Goal: Communication & Community: Answer question/provide support

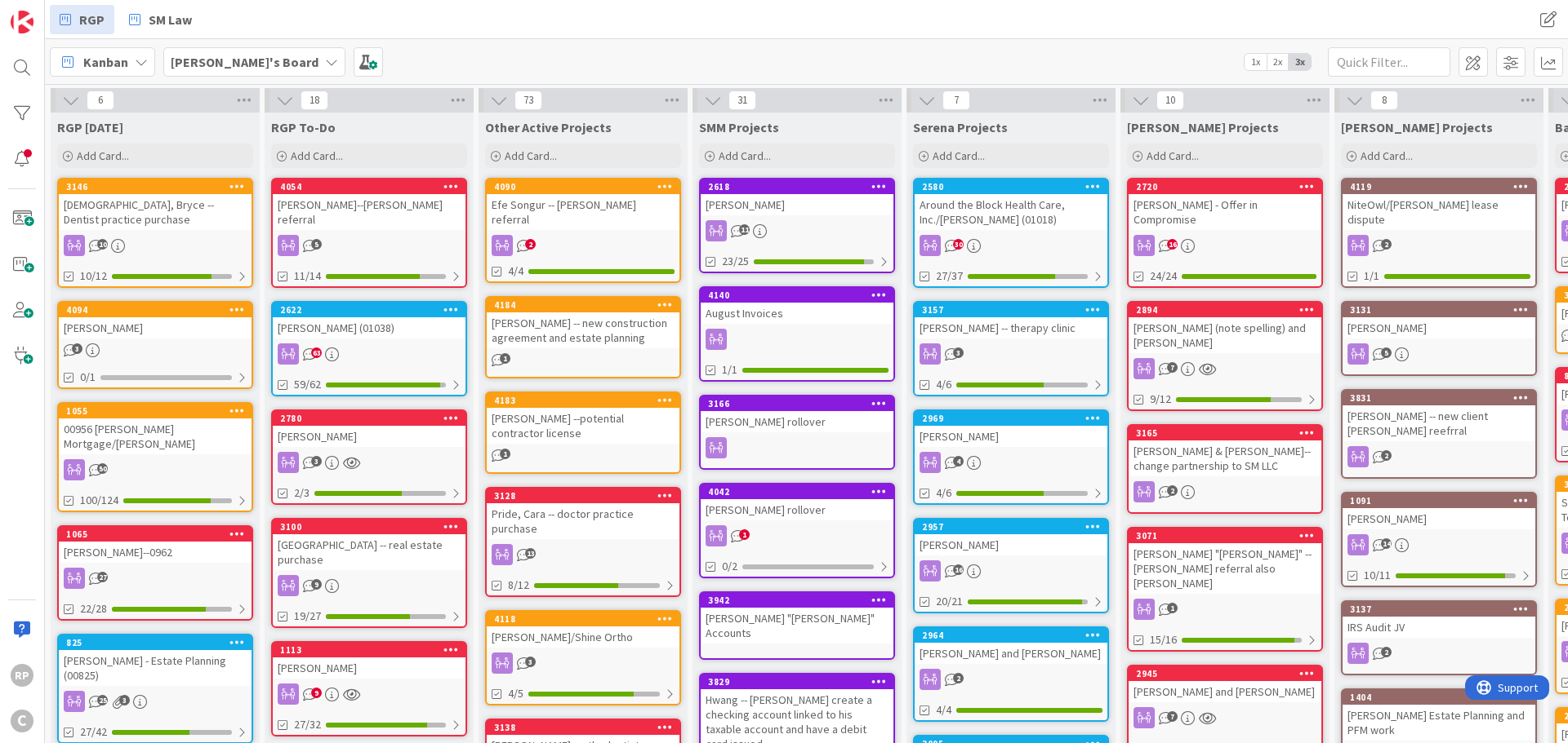
click at [576, 195] on div "Efe Songur -- [PERSON_NAME] referral" at bounding box center [582, 212] width 192 height 36
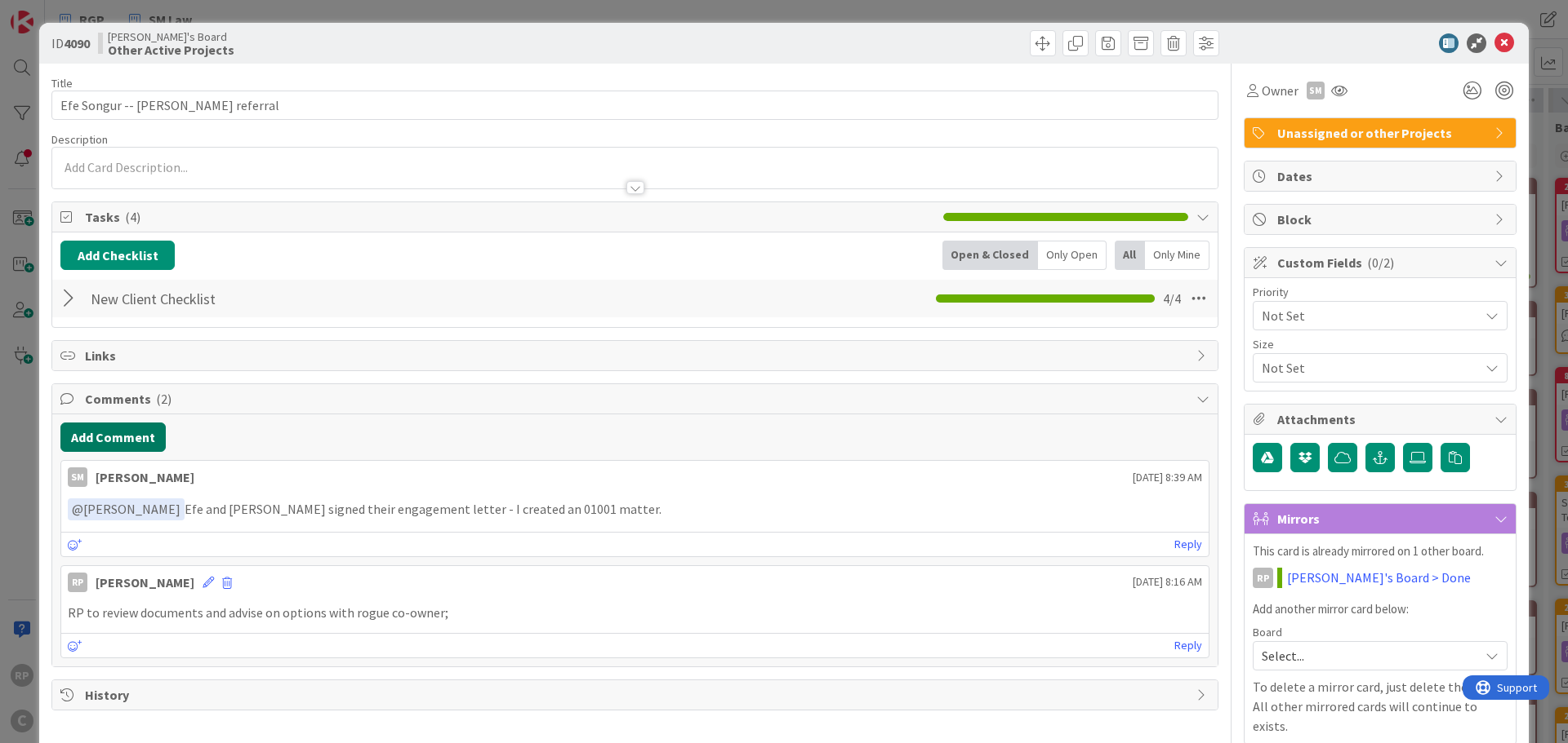
click at [134, 448] on button "Add Comment" at bounding box center [112, 438] width 105 height 29
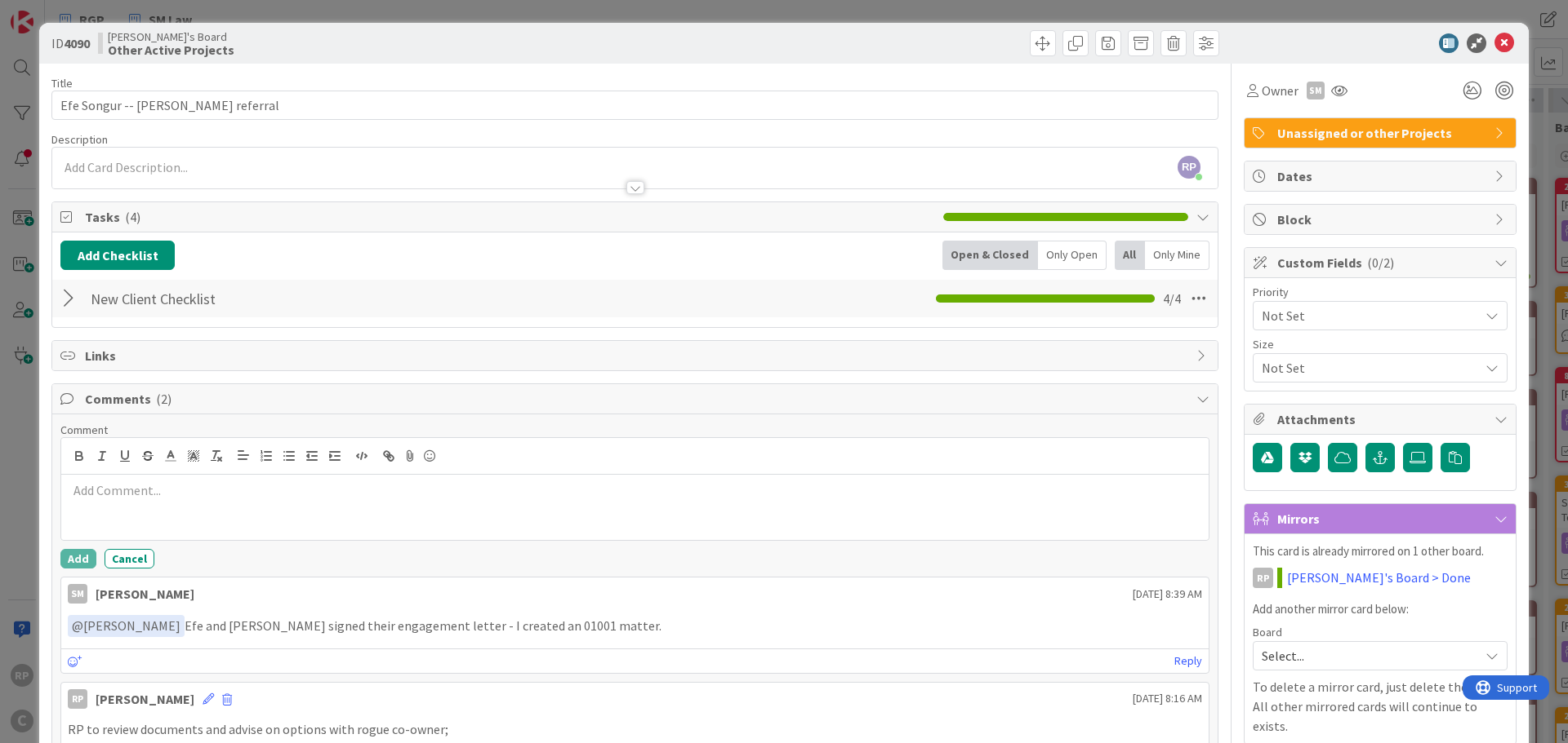
click at [122, 498] on p at bounding box center [634, 490] width 1134 height 19
click at [69, 561] on button "Add" at bounding box center [78, 558] width 36 height 19
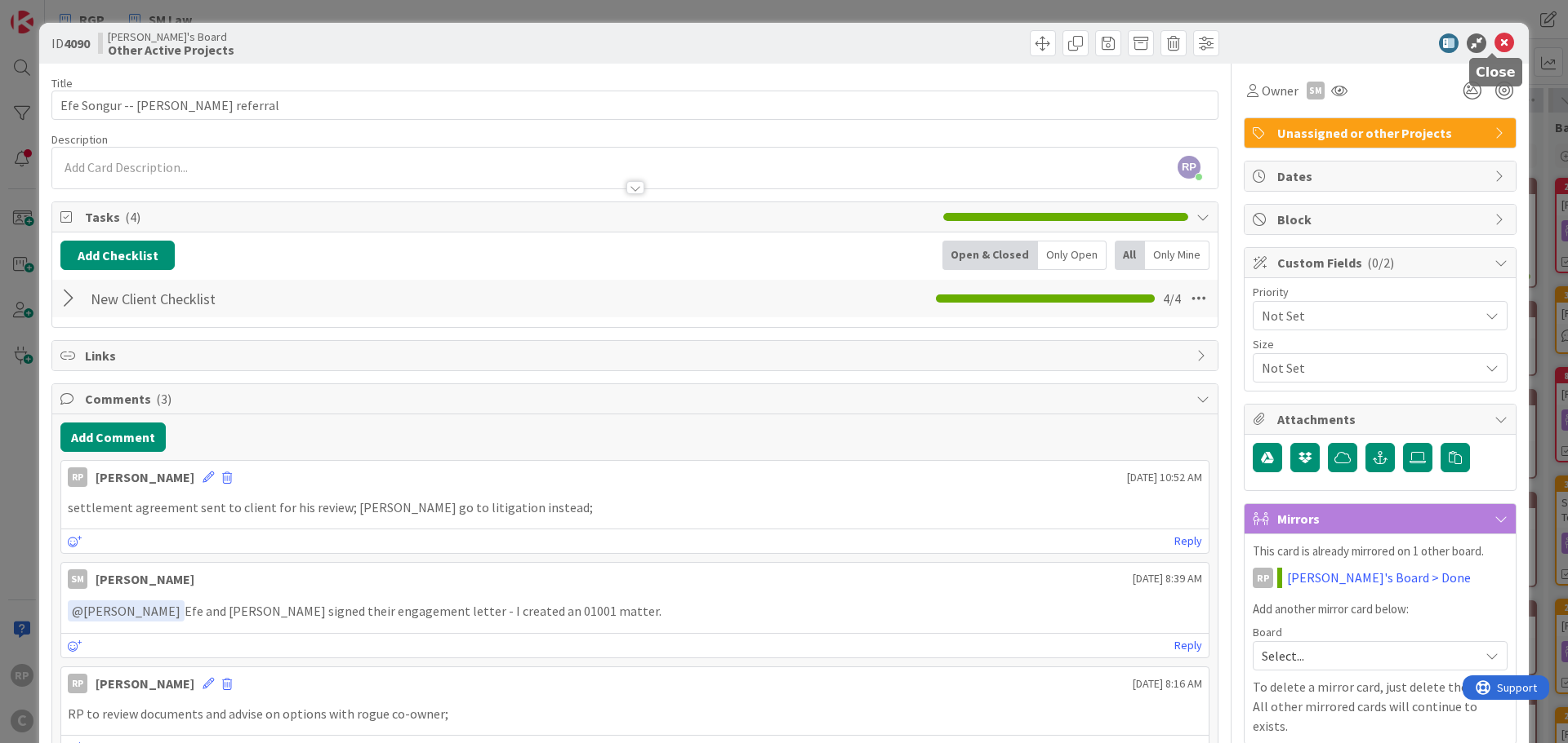
click at [1494, 41] on icon at bounding box center [1503, 43] width 19 height 19
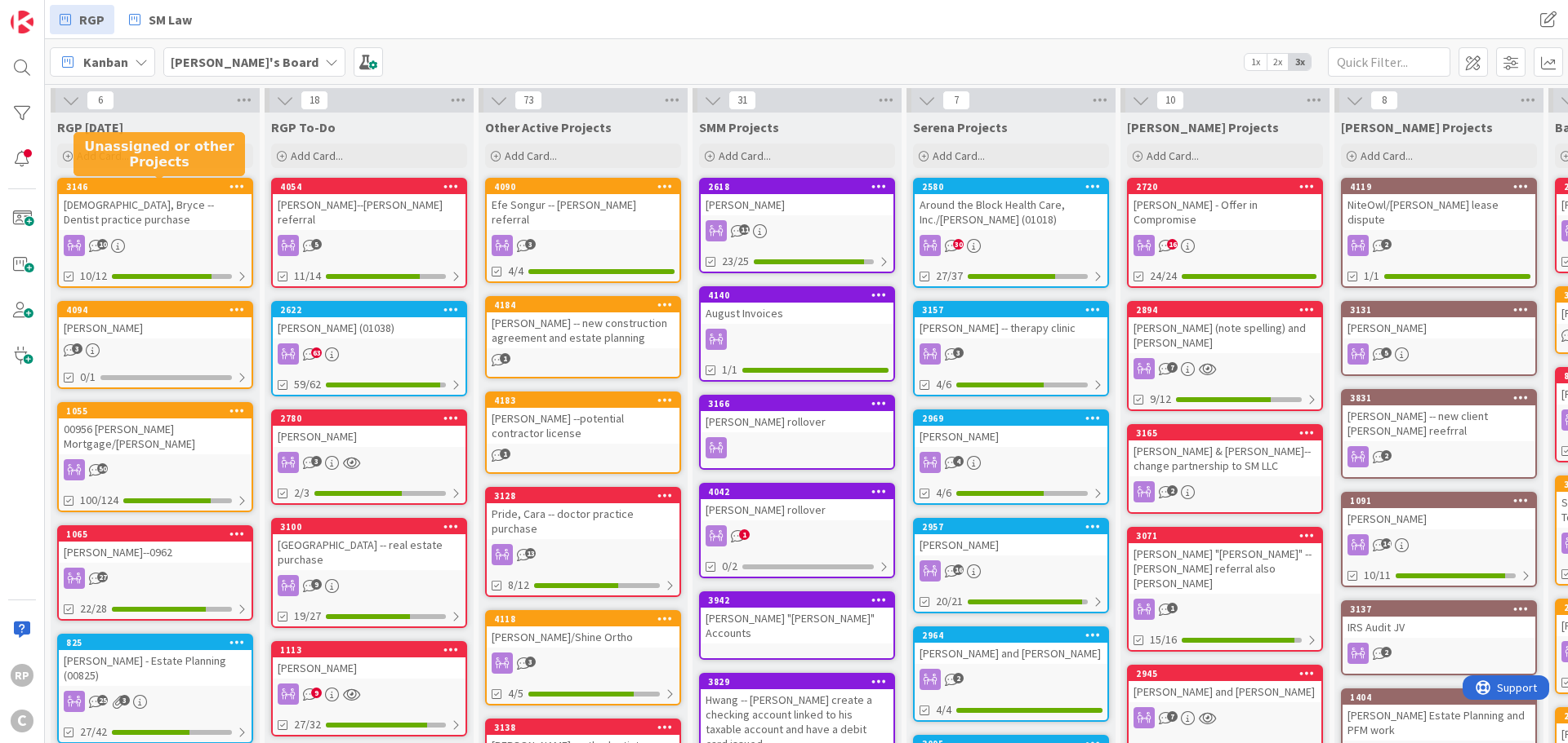
click at [150, 191] on div "3146" at bounding box center [158, 187] width 185 height 12
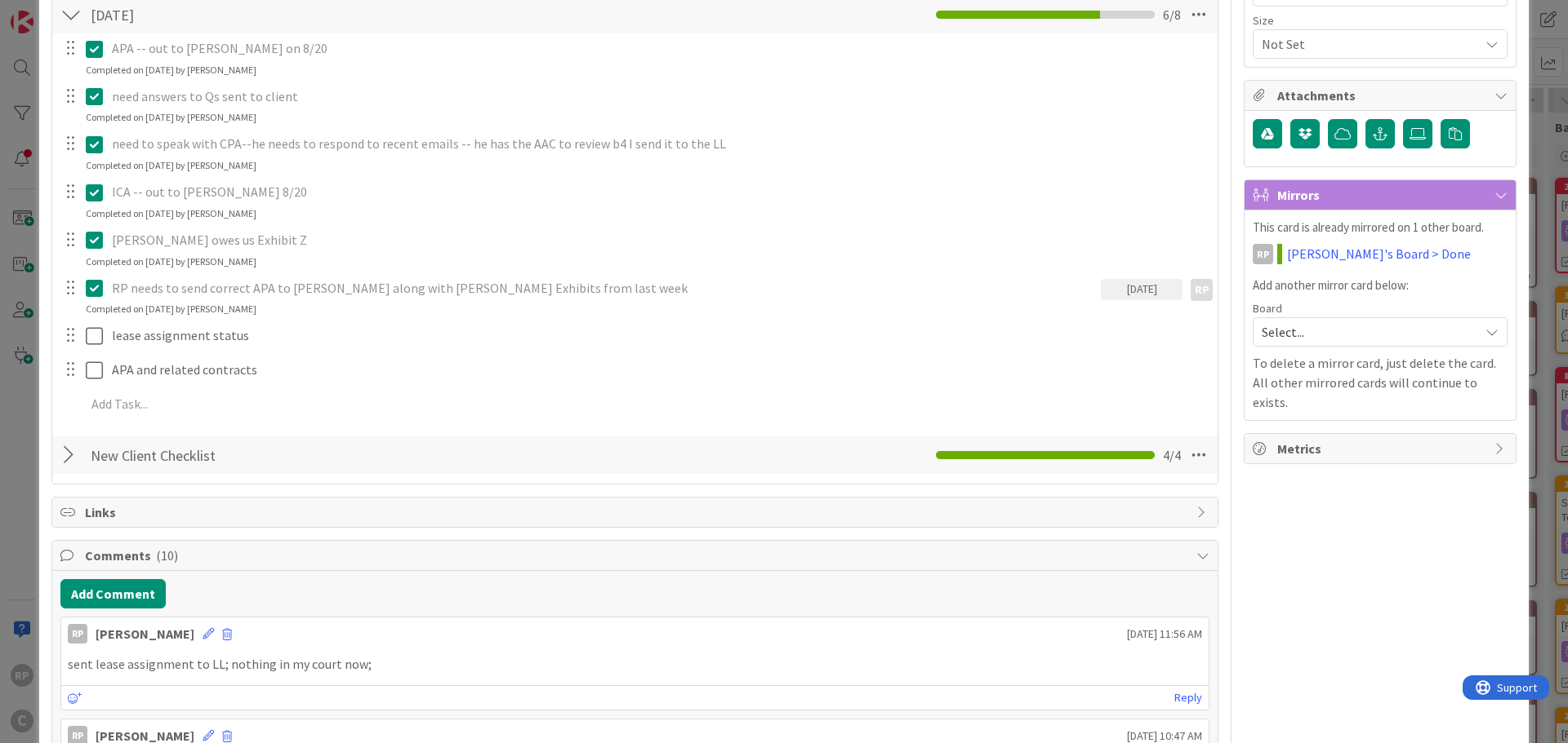
scroll to position [326, 0]
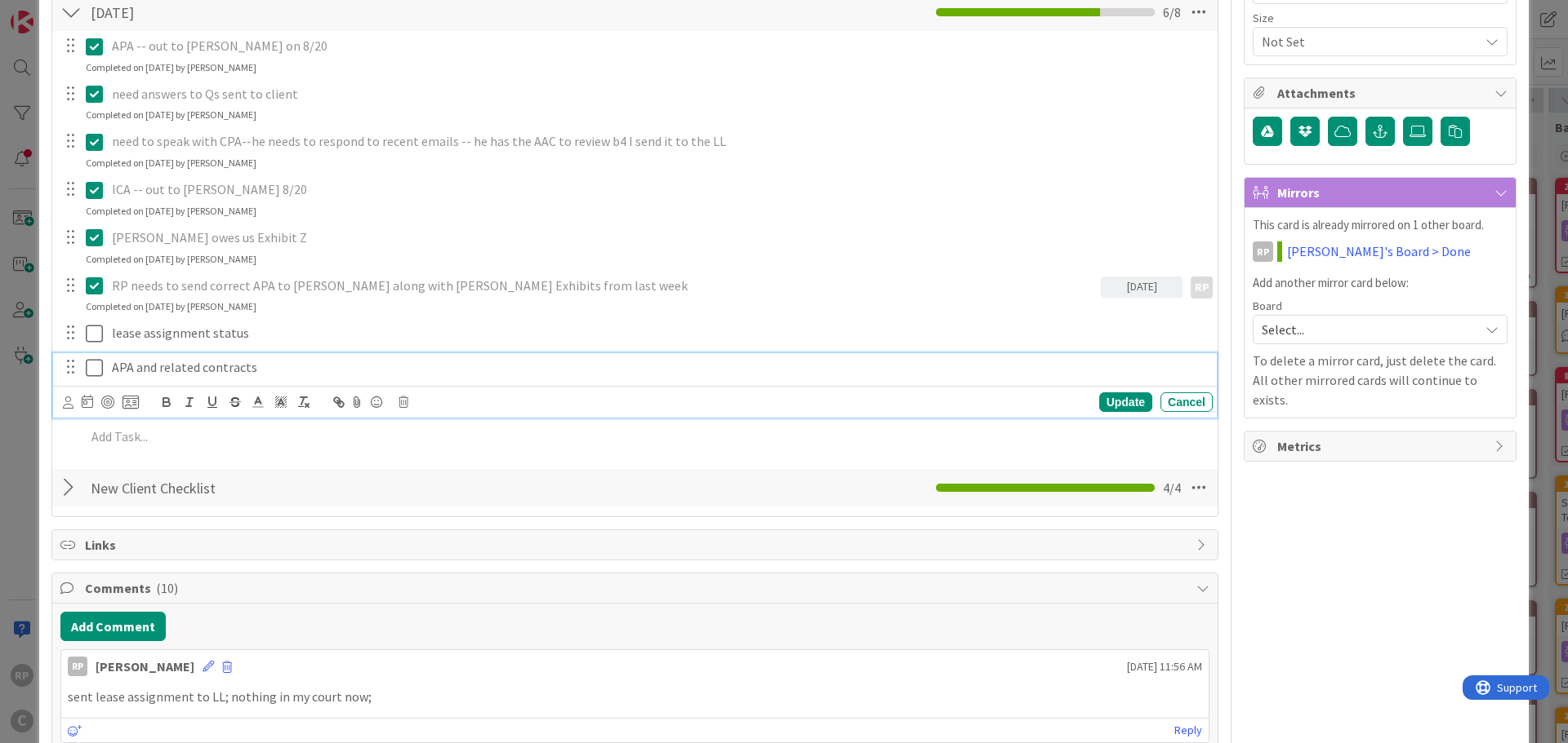
drag, startPoint x: 99, startPoint y: 369, endPoint x: 93, endPoint y: 336, distance: 33.5
click at [99, 369] on icon at bounding box center [94, 367] width 17 height 19
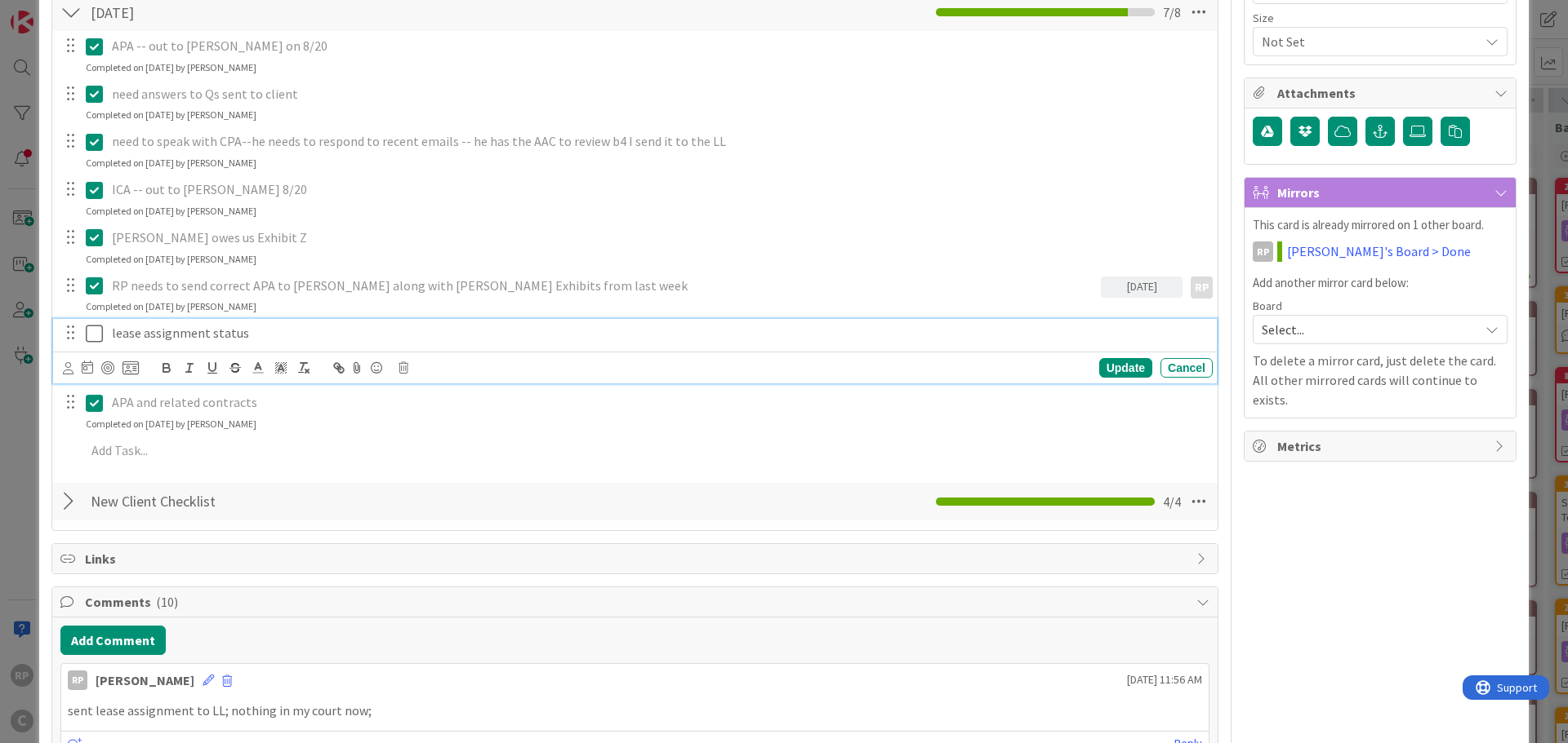
click at [93, 335] on icon at bounding box center [94, 333] width 17 height 19
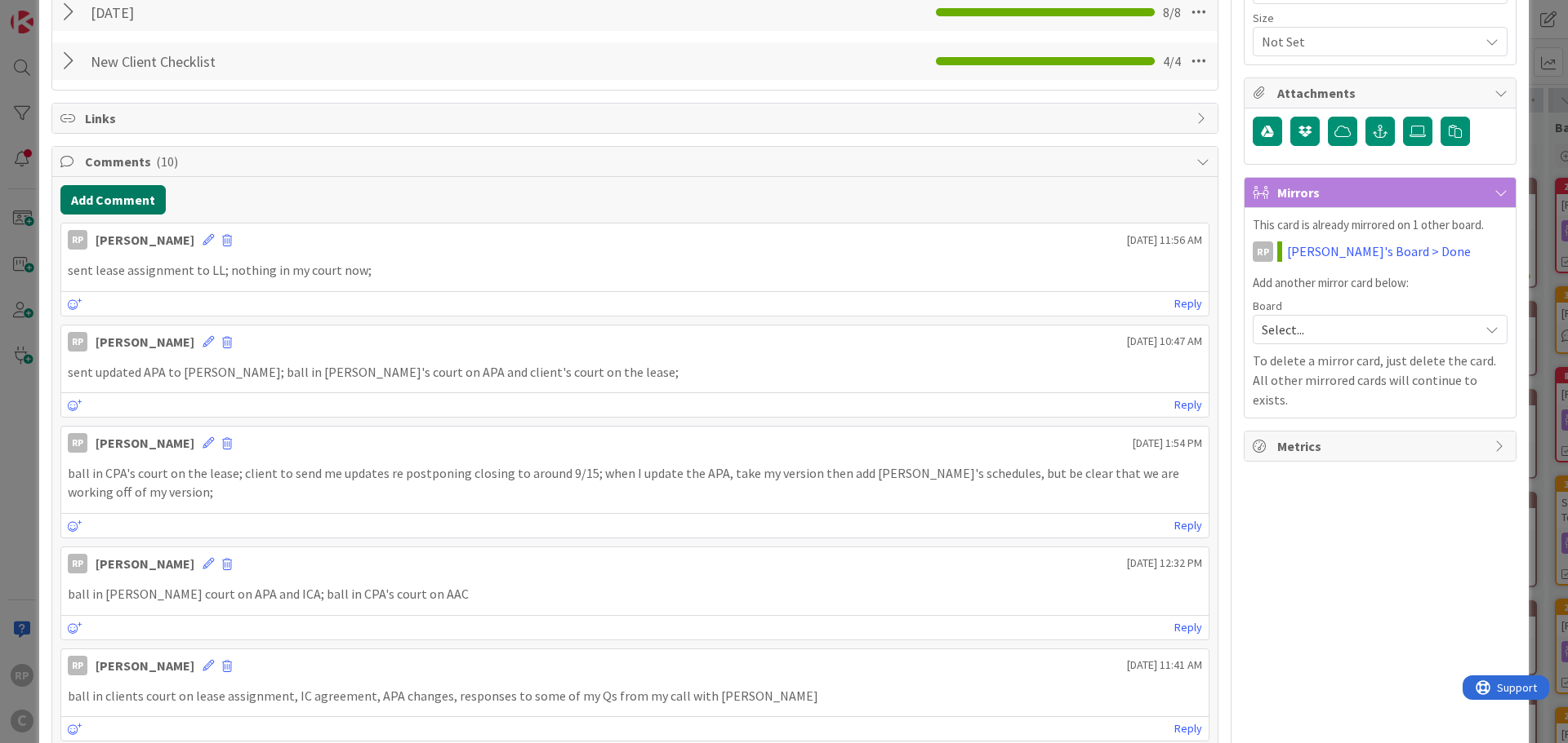
click at [103, 199] on button "Add Comment" at bounding box center [112, 200] width 105 height 29
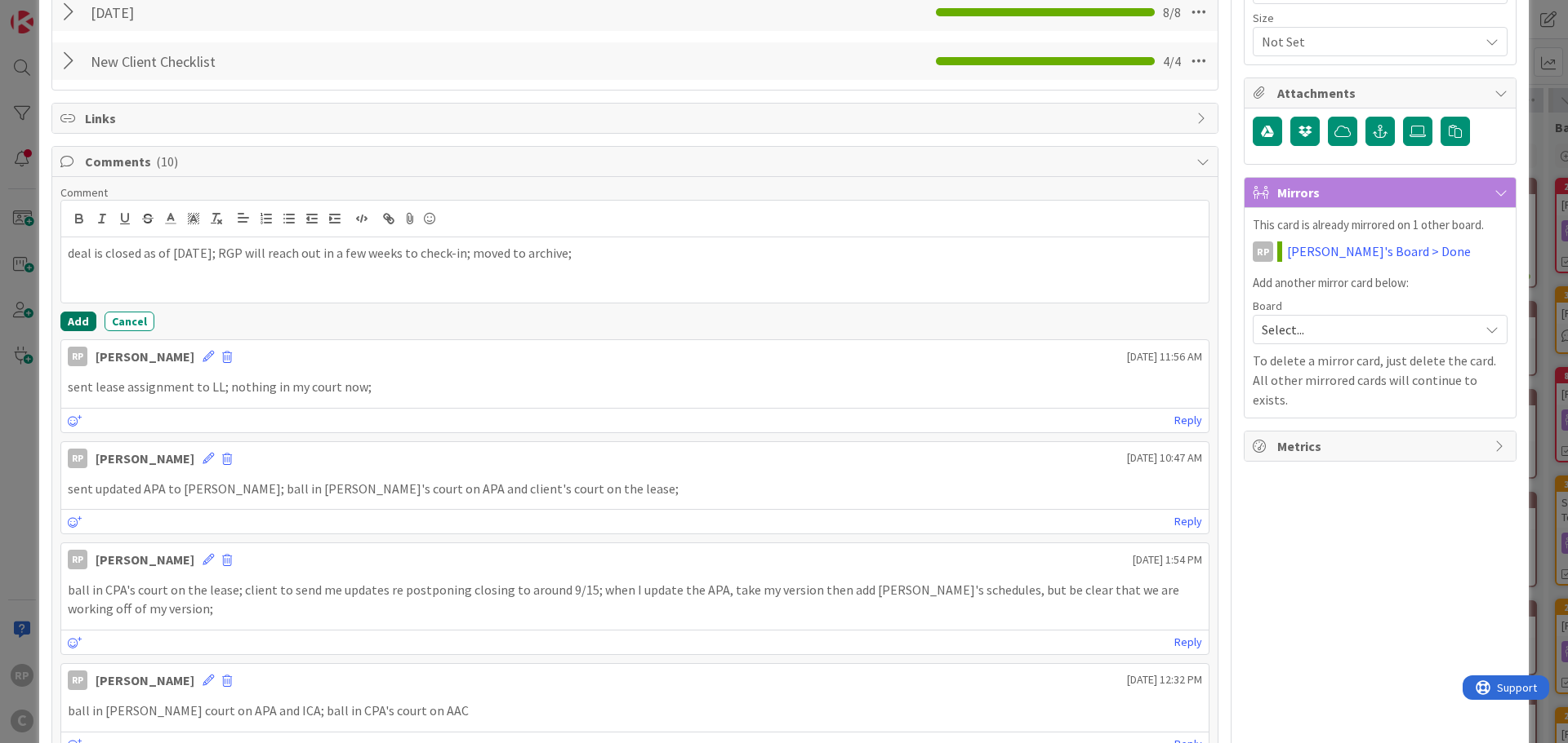
click at [74, 327] on button "Add" at bounding box center [78, 321] width 36 height 19
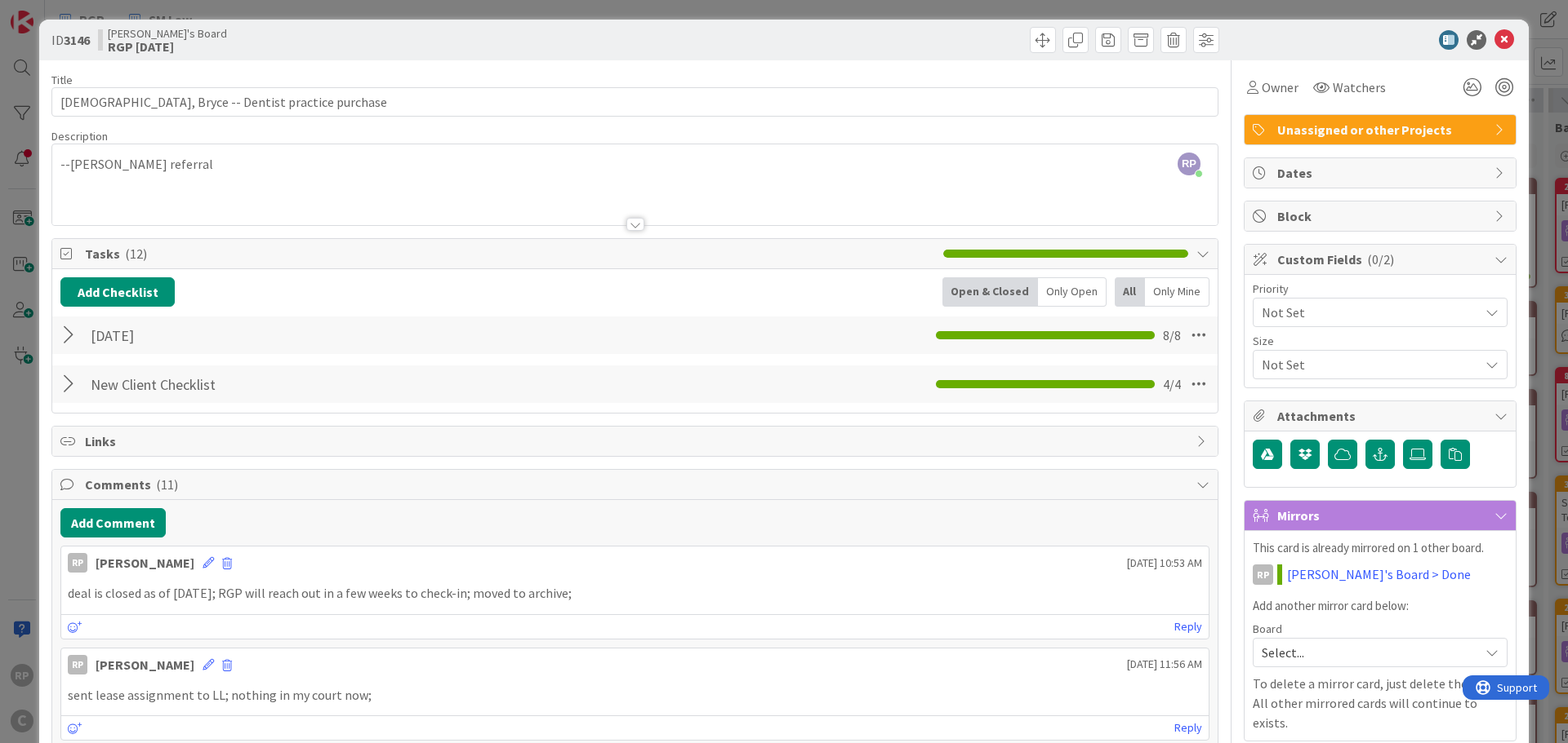
scroll to position [0, 0]
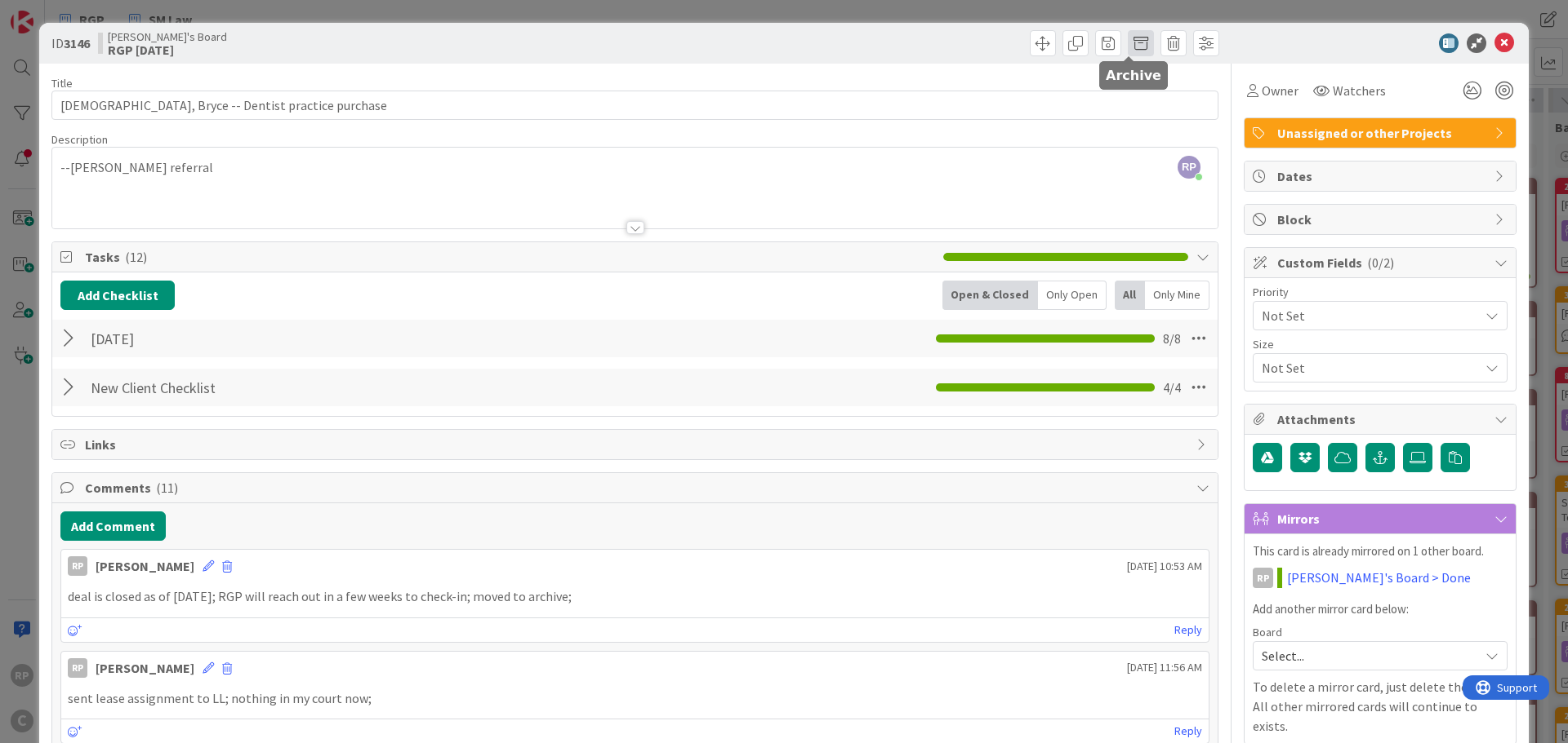
click at [1127, 47] on span at bounding box center [1140, 43] width 26 height 26
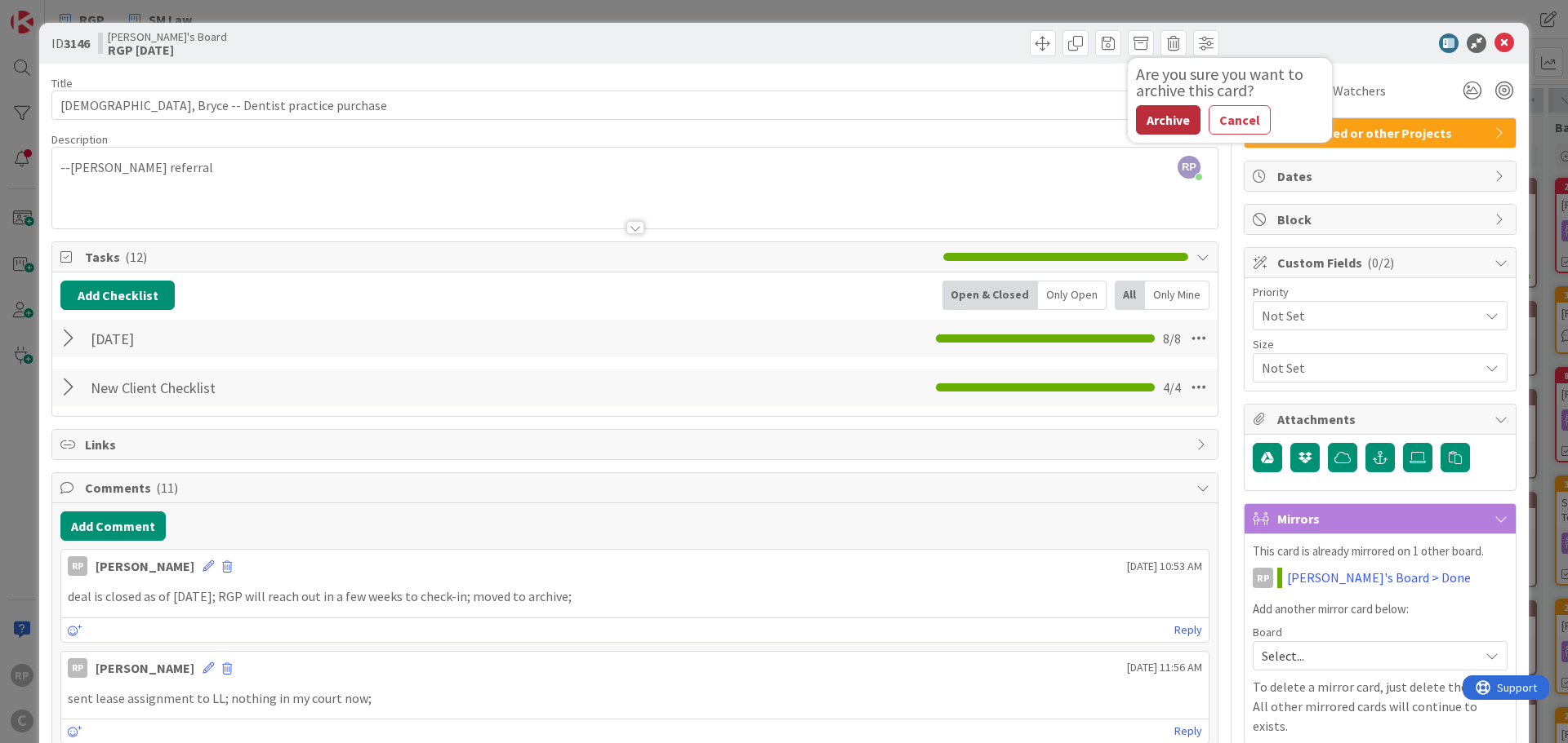
click at [1158, 129] on button "Archive" at bounding box center [1168, 119] width 65 height 29
